Goal: Check status: Check status

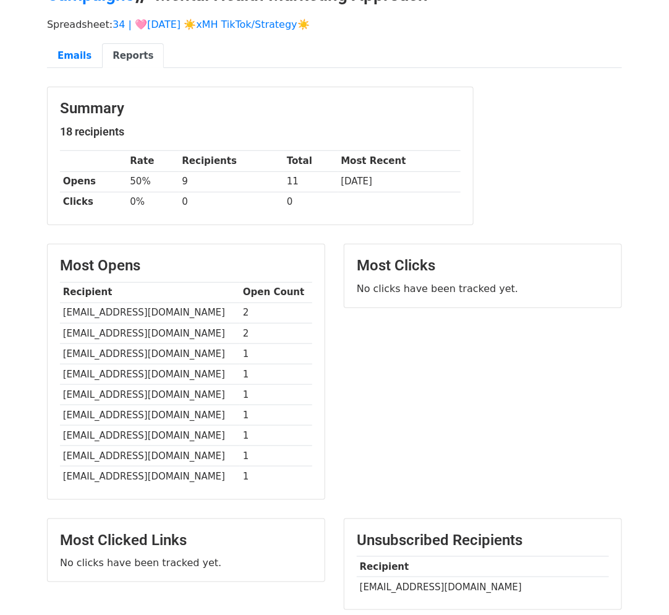
scroll to position [175, 0]
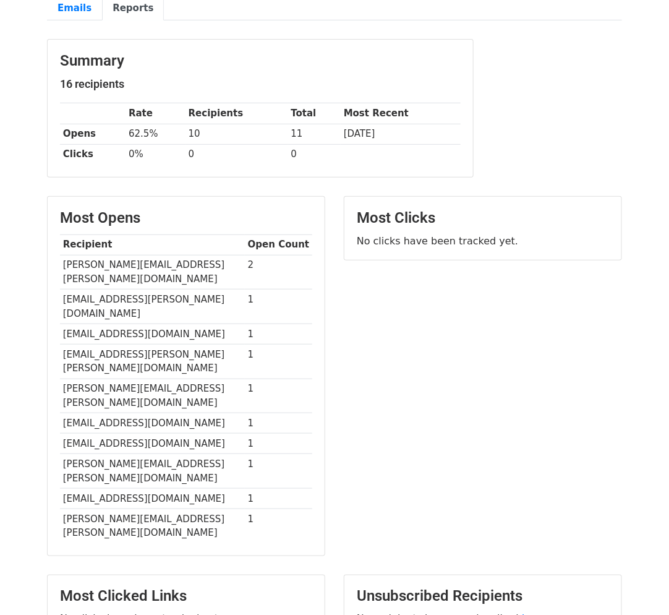
scroll to position [168, 0]
